Goal: Task Accomplishment & Management: Manage account settings

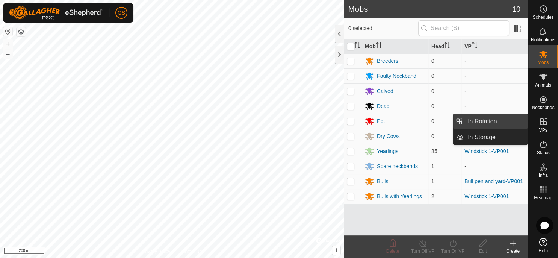
click at [490, 123] on span "In Rotation" at bounding box center [482, 121] width 29 height 9
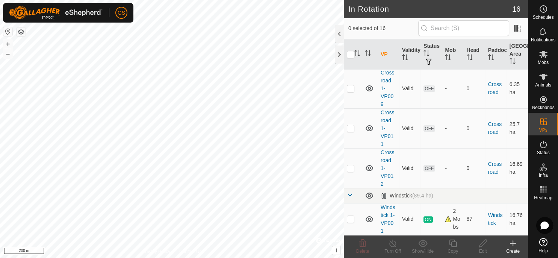
scroll to position [499, 0]
click at [387, 204] on link "Windstick 1-VP001" at bounding box center [388, 219] width 15 height 30
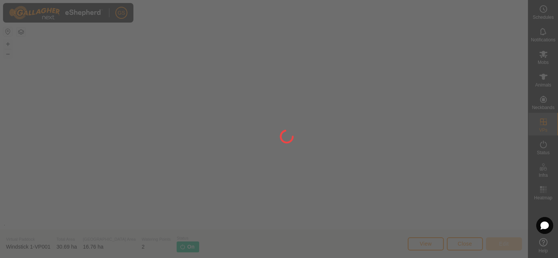
click at [350, 215] on div at bounding box center [279, 129] width 558 height 258
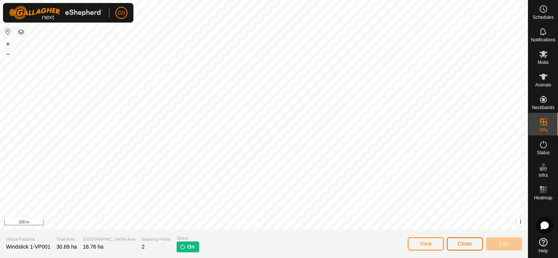
click at [471, 243] on span "Close" at bounding box center [465, 243] width 14 height 6
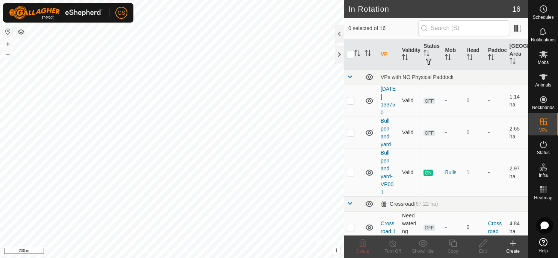
scroll to position [499, 0]
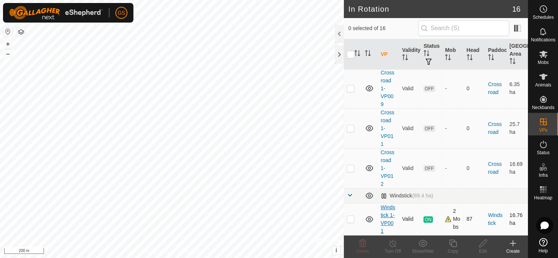
click at [386, 208] on link "Windstick 1-VP001" at bounding box center [388, 219] width 15 height 30
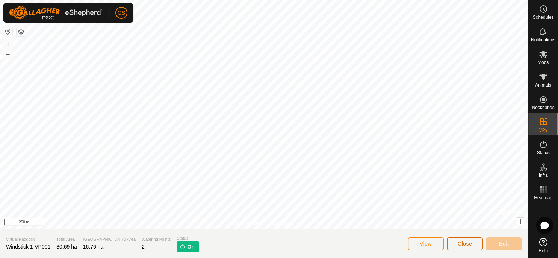
click at [473, 247] on button "Close" at bounding box center [465, 243] width 36 height 13
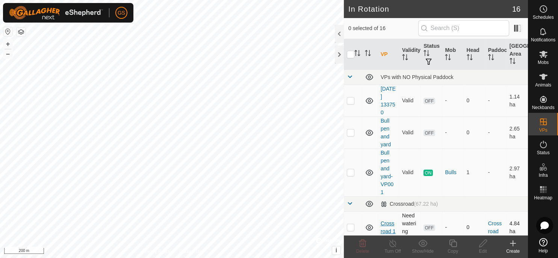
scroll to position [499, 0]
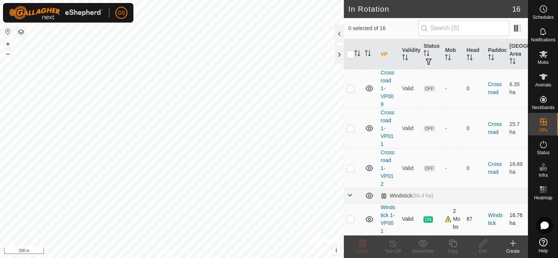
click at [350, 216] on p-checkbox at bounding box center [351, 219] width 8 height 6
checkbox input "true"
click at [453, 244] on icon at bounding box center [452, 243] width 9 height 9
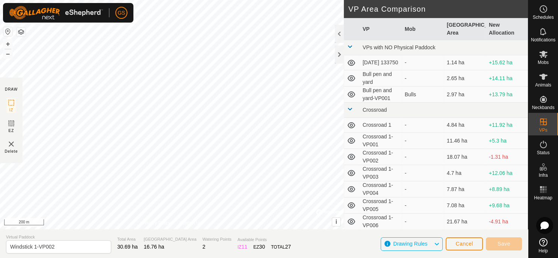
scroll to position [63, 0]
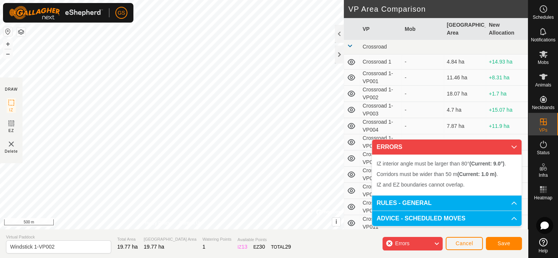
click at [92, 21] on div "GS Schedules Notifications Mobs Animals Neckbands VPs Status Infra Heatmap Help…" at bounding box center [279, 129] width 558 height 258
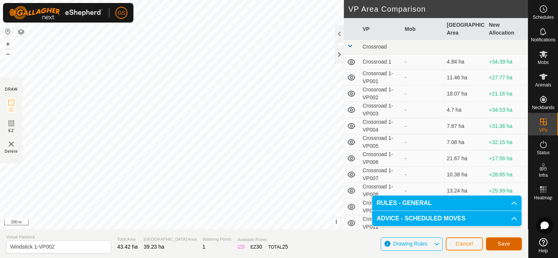
click at [509, 243] on span "Save" at bounding box center [503, 243] width 13 height 6
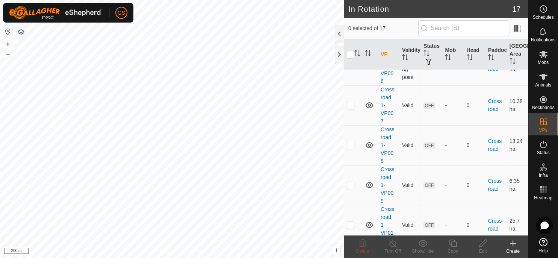
scroll to position [539, 0]
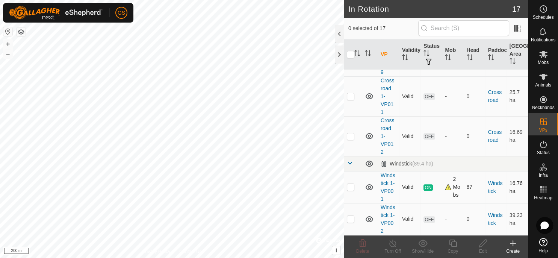
click at [352, 184] on p-checkbox at bounding box center [351, 187] width 8 height 6
checkbox input "true"
click at [397, 249] on div "Turn Off" at bounding box center [393, 251] width 30 height 7
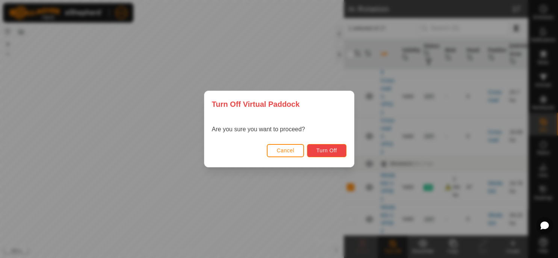
click at [324, 151] on span "Turn Off" at bounding box center [326, 150] width 21 height 6
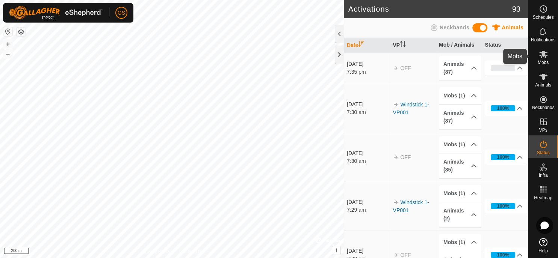
click at [543, 56] on icon at bounding box center [543, 54] width 8 height 7
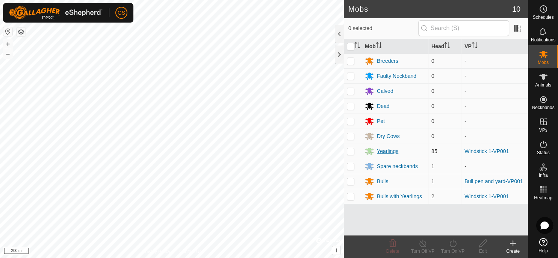
click at [388, 149] on div "Yearlings" at bounding box center [387, 151] width 21 height 8
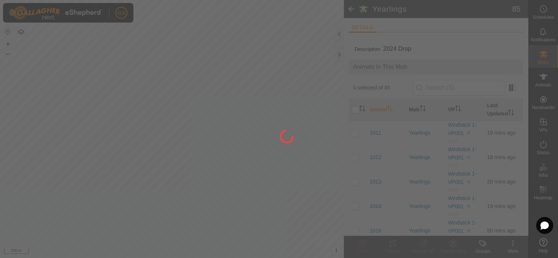
click at [355, 110] on input "checkbox" at bounding box center [356, 110] width 8 height 8
checkbox input "true"
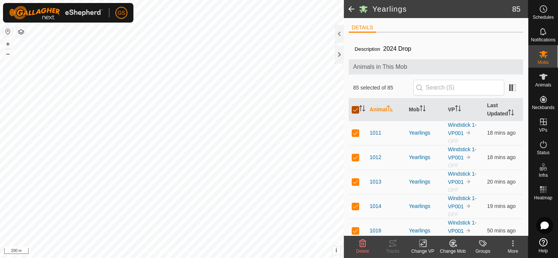
checkbox input "true"
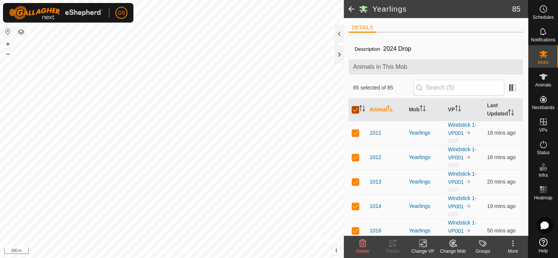
checkbox input "true"
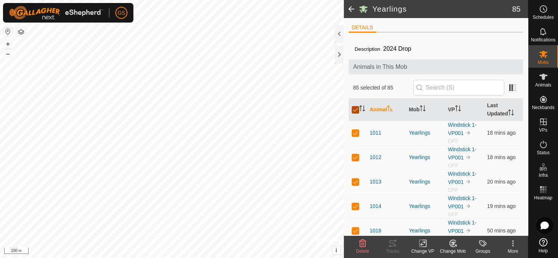
checkbox input "true"
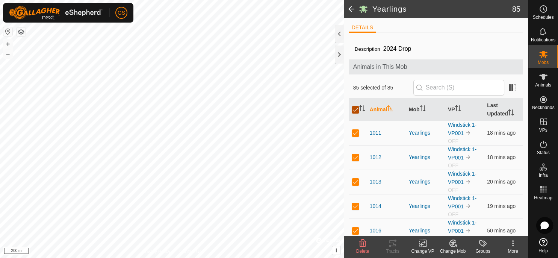
checkbox input "true"
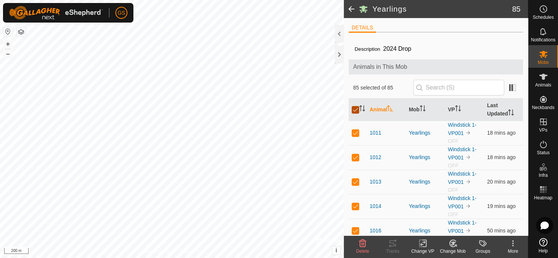
checkbox input "true"
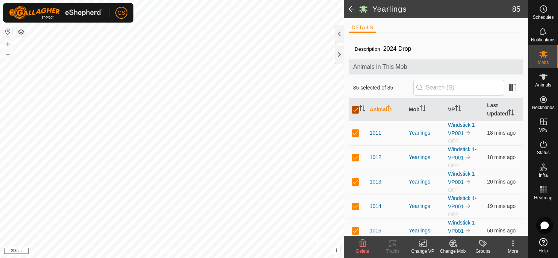
checkbox input "true"
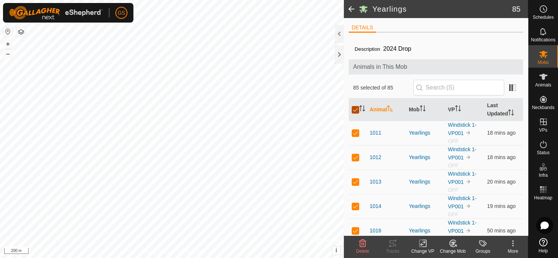
checkbox input "true"
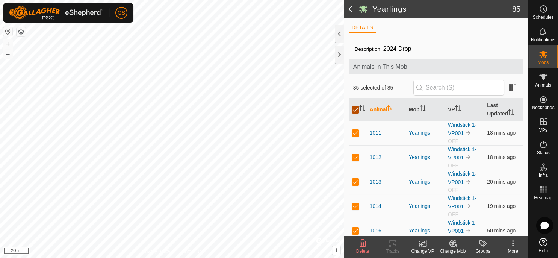
checkbox input "true"
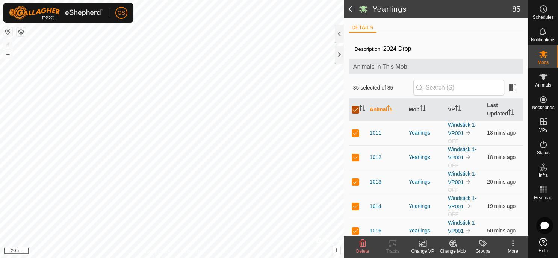
checkbox input "true"
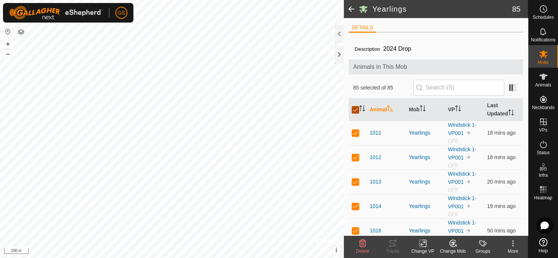
checkbox input "true"
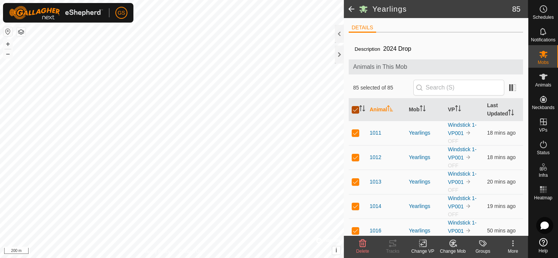
checkbox input "true"
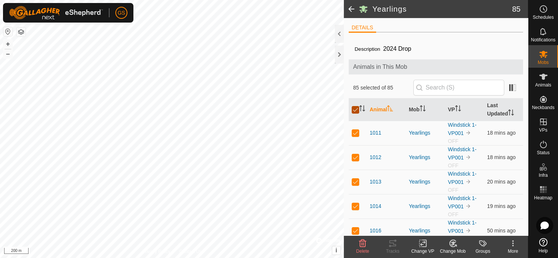
checkbox input "true"
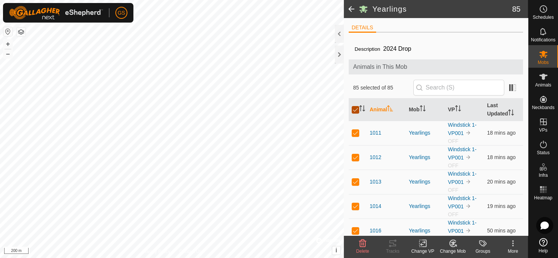
checkbox input "true"
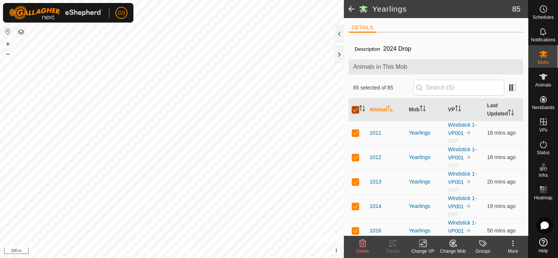
checkbox input "true"
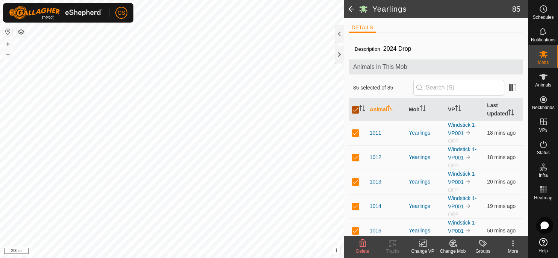
checkbox input "true"
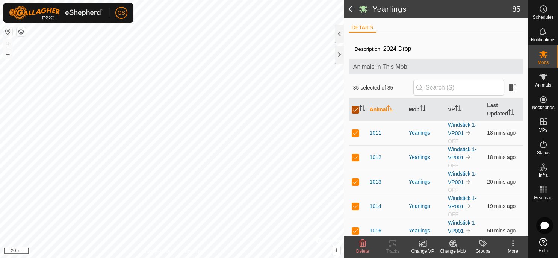
checkbox input "true"
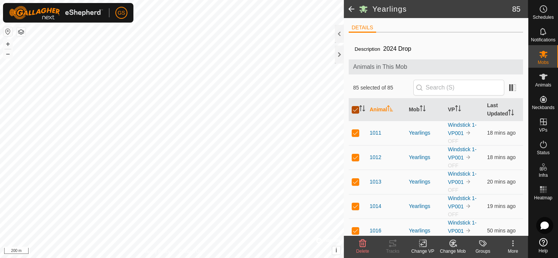
checkbox input "true"
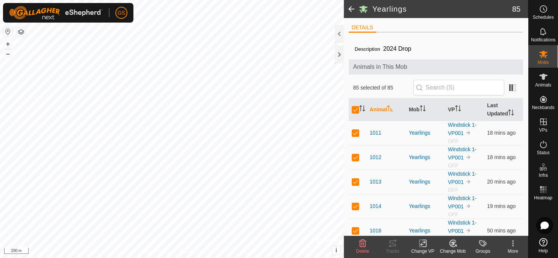
click at [426, 245] on icon at bounding box center [422, 243] width 9 height 9
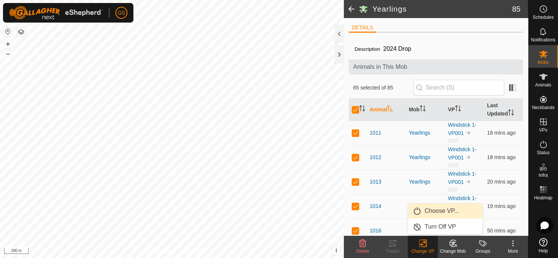
click at [437, 212] on link "Choose VP..." at bounding box center [445, 210] width 74 height 15
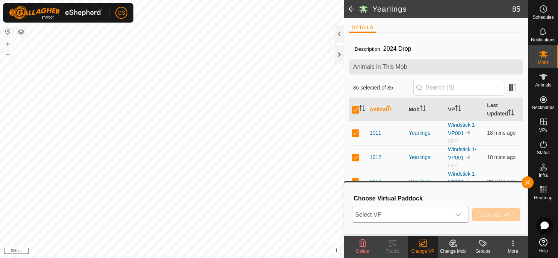
click at [460, 218] on div "dropdown trigger" at bounding box center [457, 214] width 15 height 15
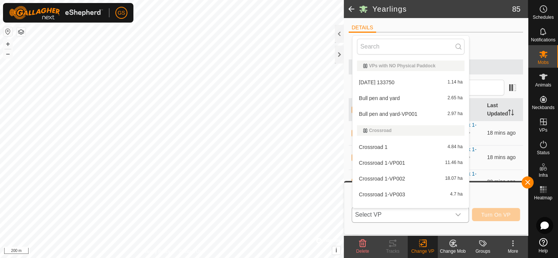
scroll to position [169, 0]
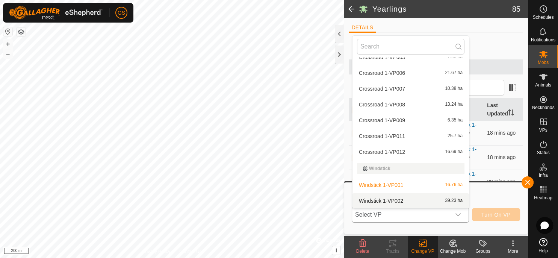
click at [395, 202] on span "Windstick 1-VP002" at bounding box center [381, 200] width 44 height 5
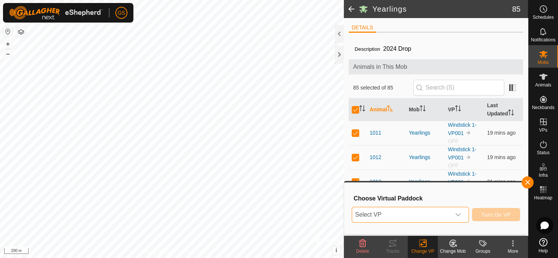
click at [459, 211] on div "dropdown trigger" at bounding box center [457, 214] width 15 height 15
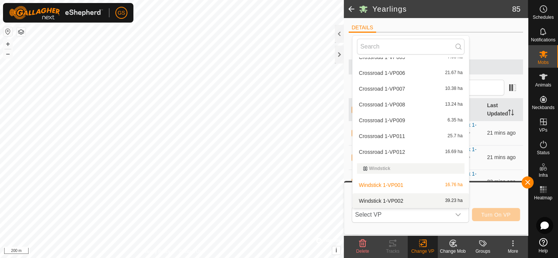
click at [380, 199] on span "Windstick 1-VP002" at bounding box center [381, 200] width 44 height 5
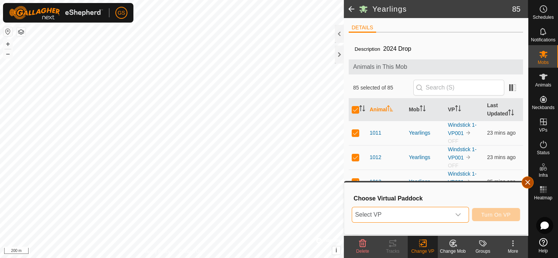
click at [526, 181] on button "button" at bounding box center [527, 182] width 12 height 12
